Goal: Transaction & Acquisition: Purchase product/service

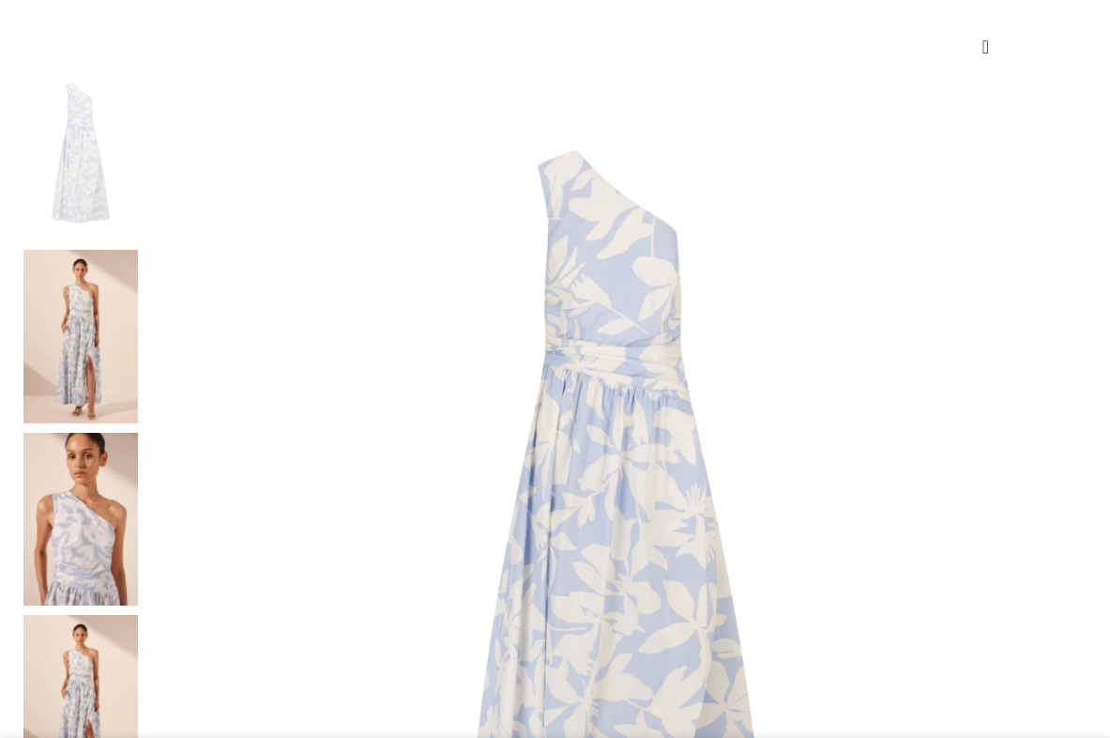
click at [42, 278] on img at bounding box center [80, 336] width 114 height 173
click at [73, 259] on img at bounding box center [80, 336] width 114 height 173
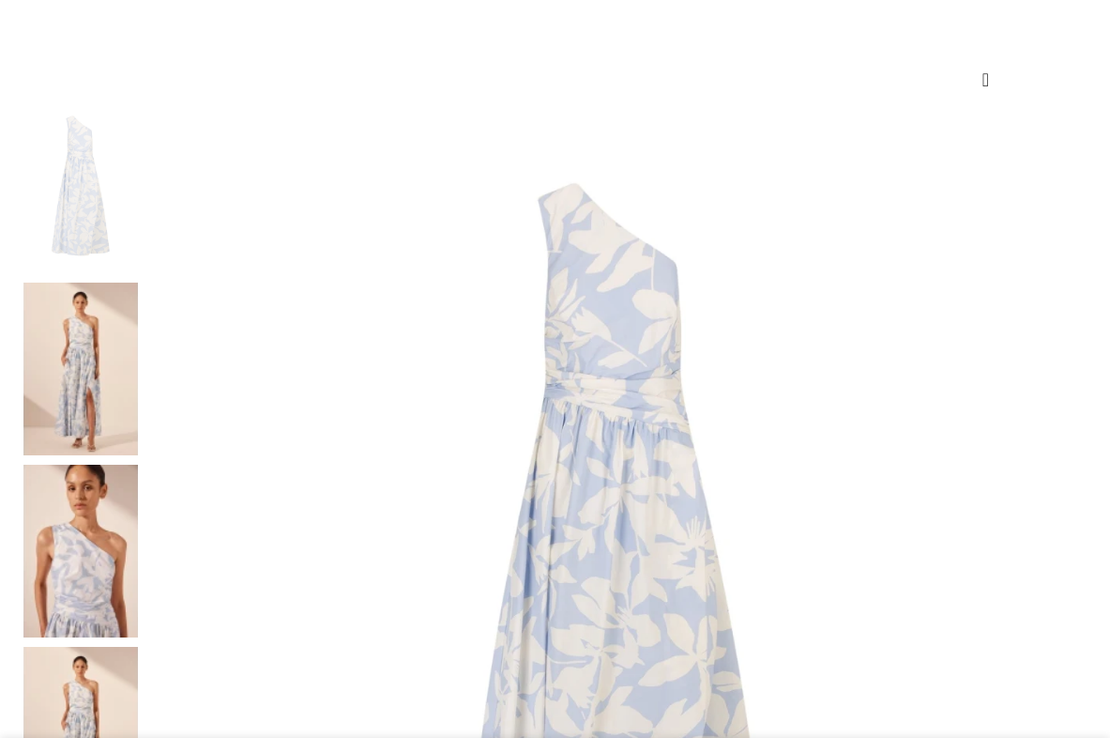
scroll to position [556, 0]
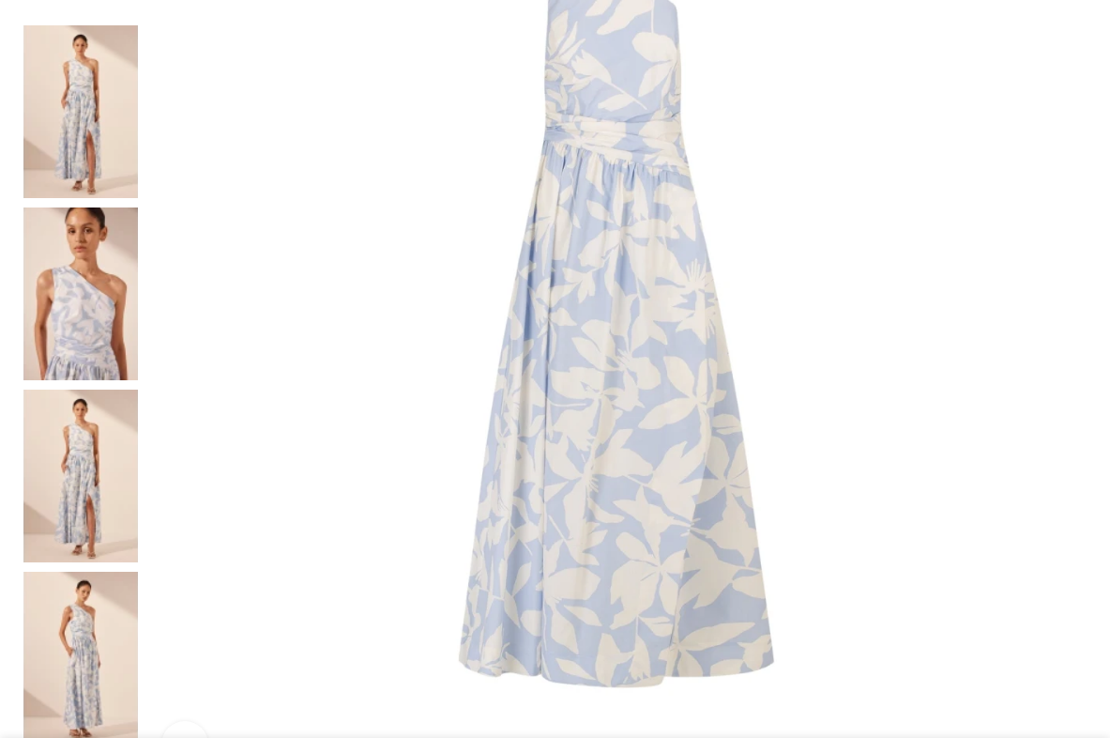
click at [66, 316] on img at bounding box center [80, 293] width 114 height 173
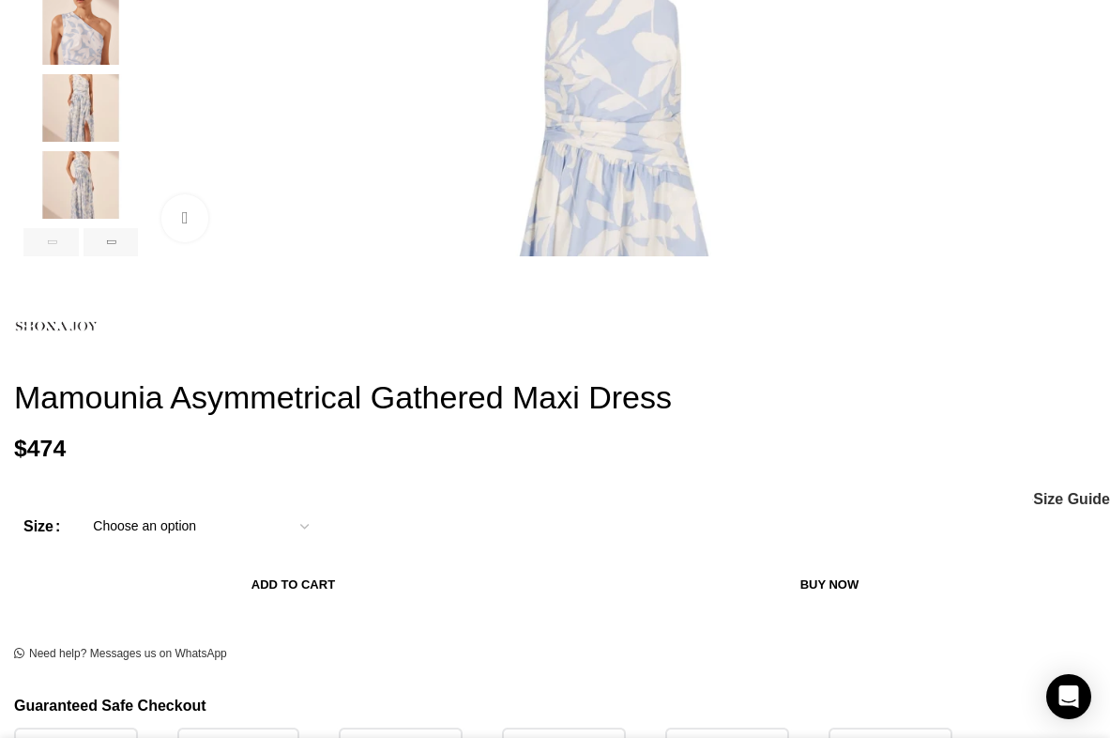
scroll to position [0, 189]
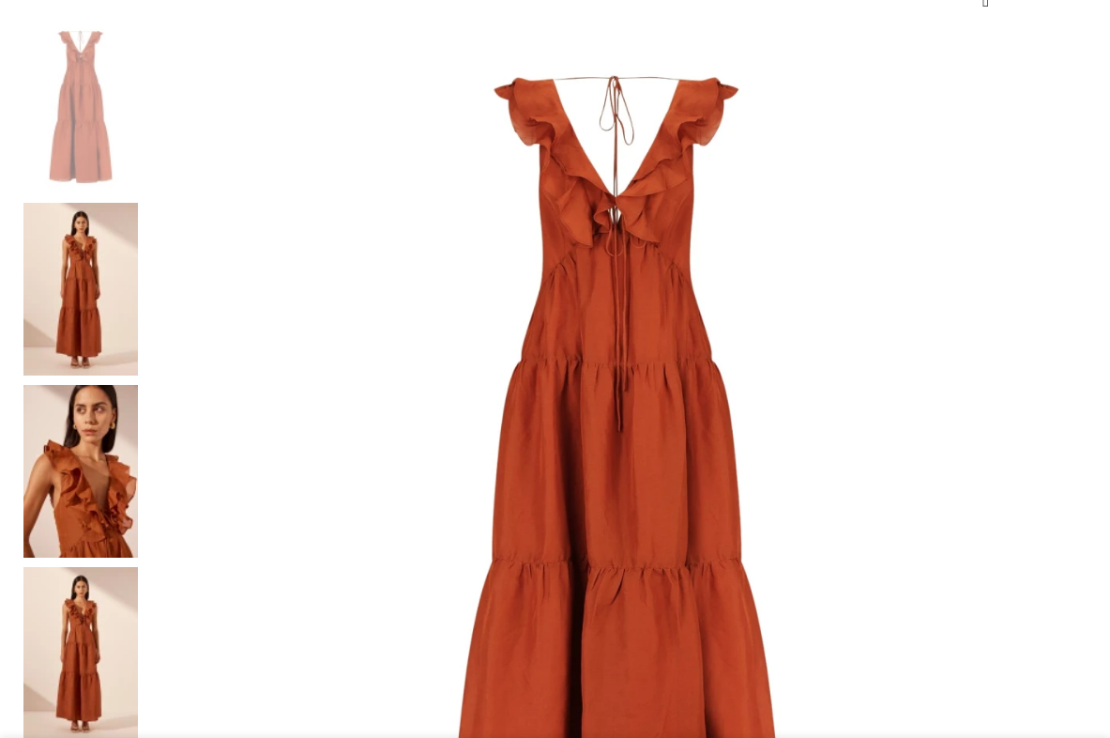
scroll to position [236, 0]
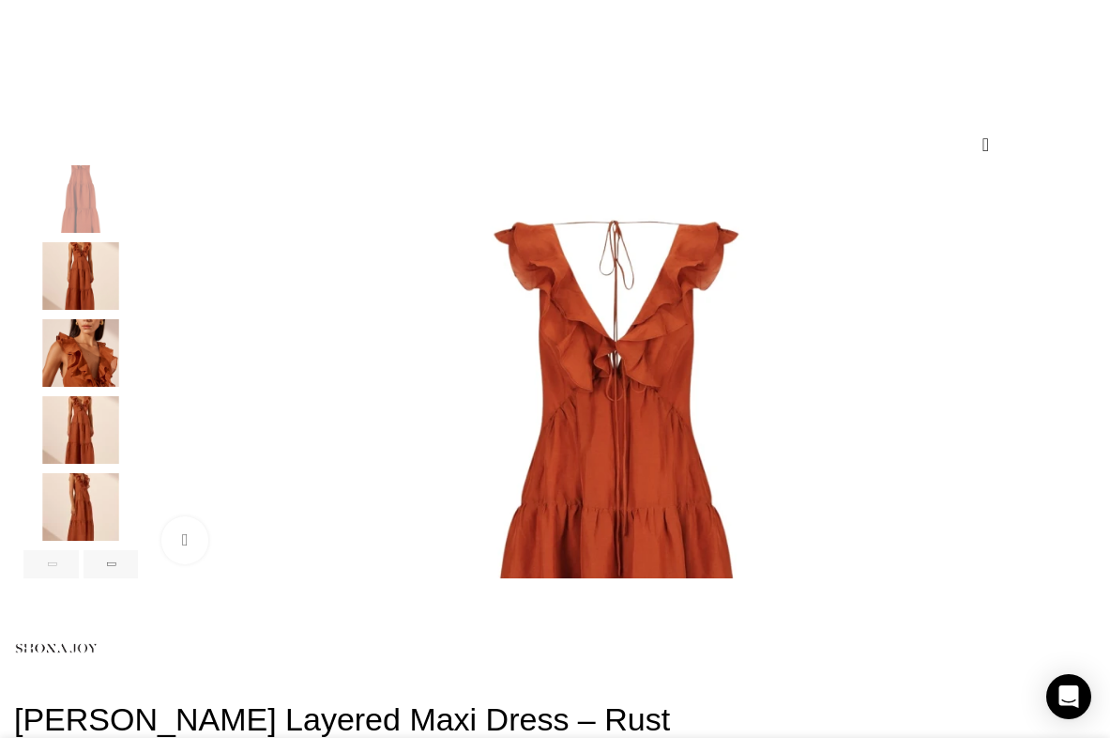
click at [64, 464] on img "4 / 7" at bounding box center [80, 430] width 114 height 68
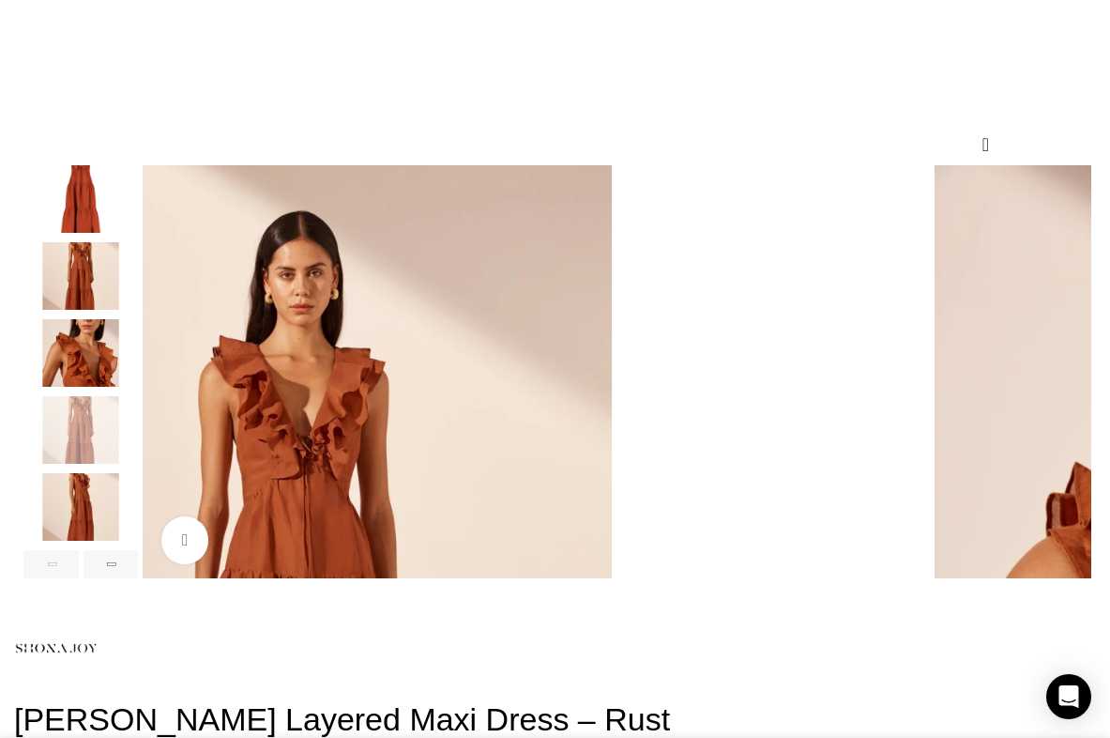
click at [65, 230] on img "1 / 7" at bounding box center [80, 199] width 114 height 68
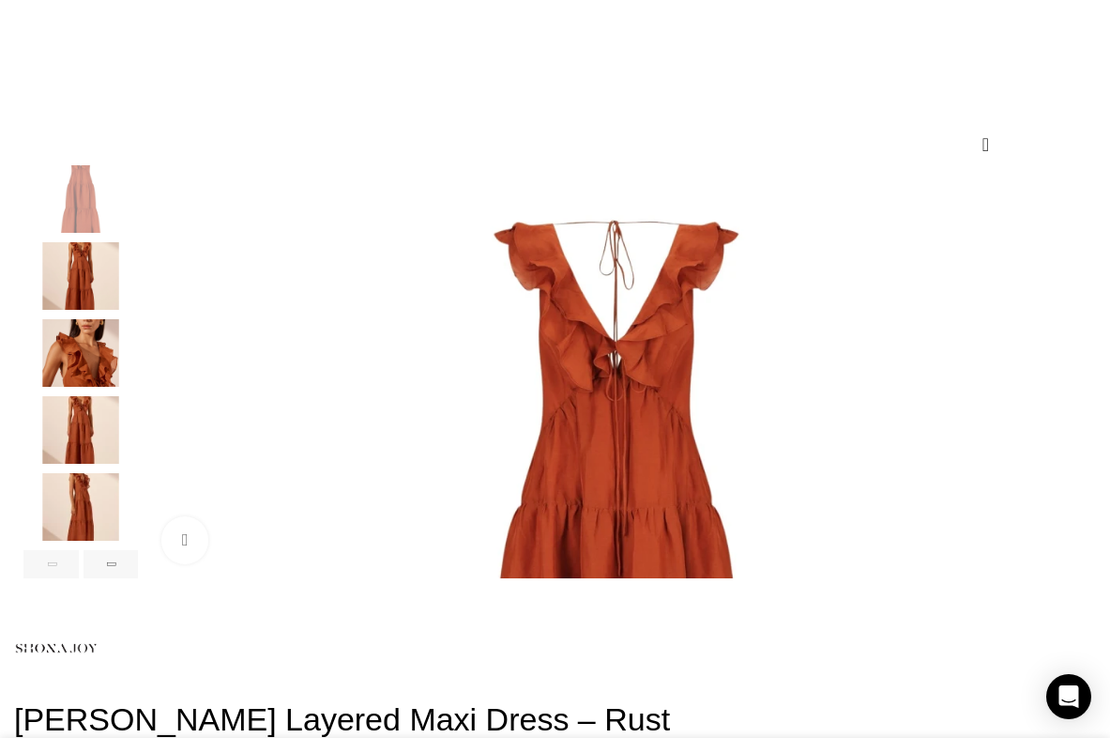
scroll to position [0, 189]
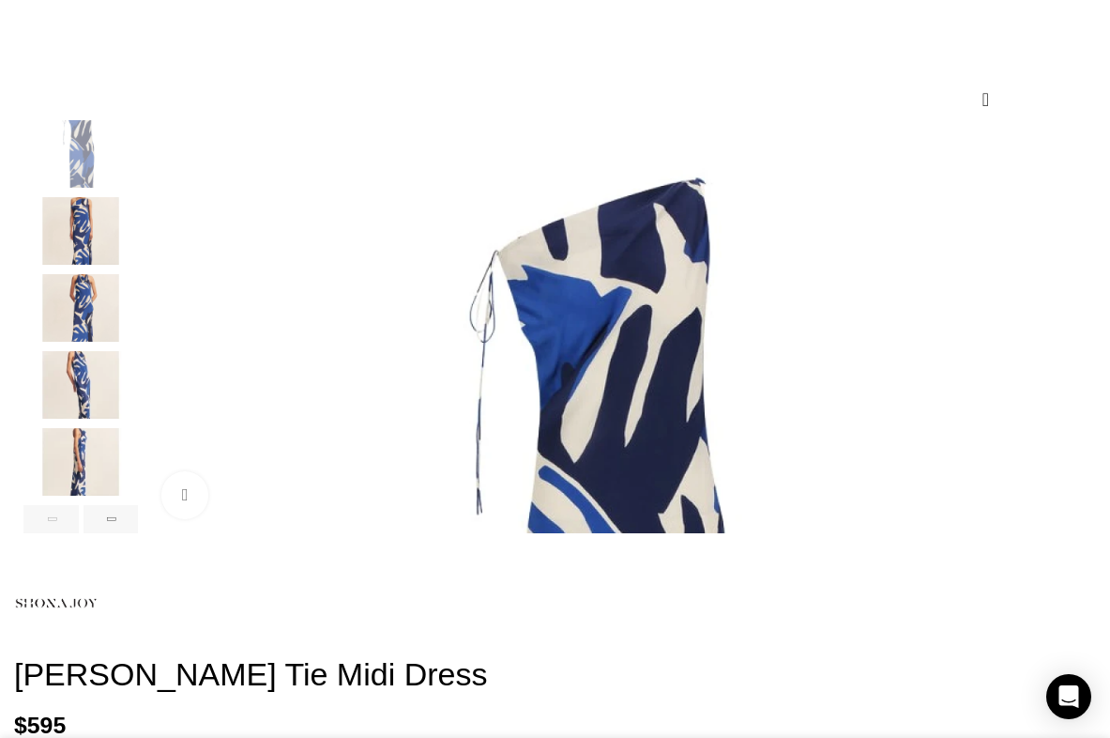
scroll to position [0, 2072]
click at [453, 166] on img "1 / 8" at bounding box center [616, 589] width 939 height 939
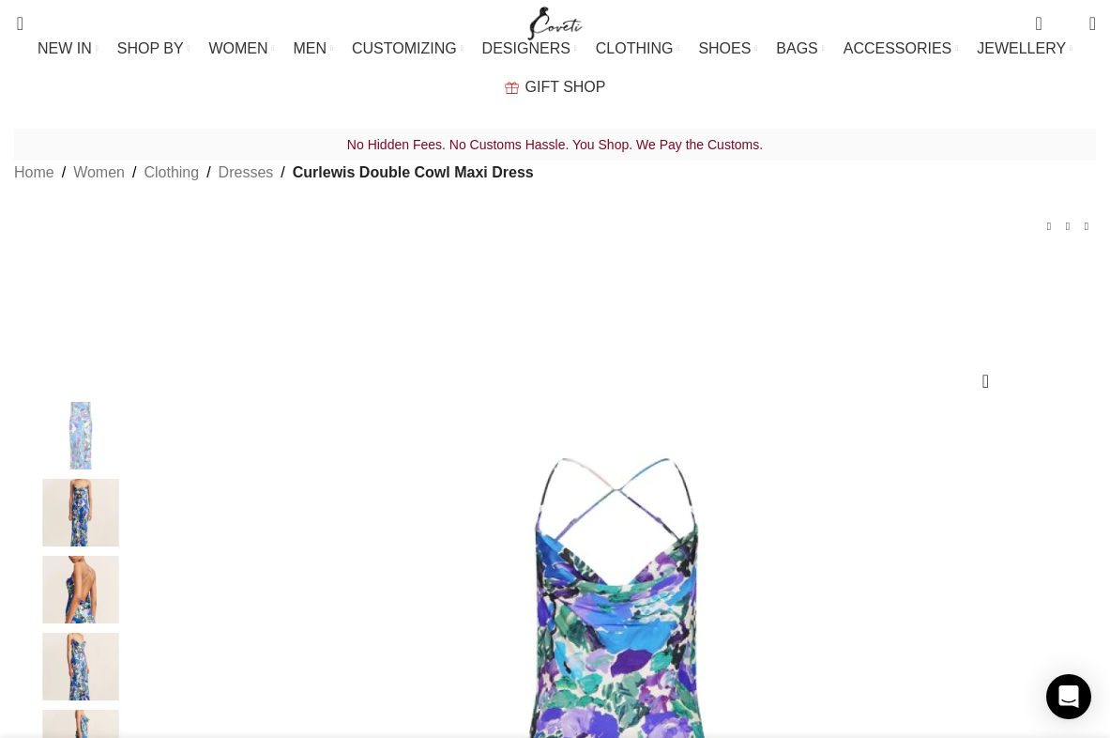
scroll to position [254, 0]
